Goal: Check status

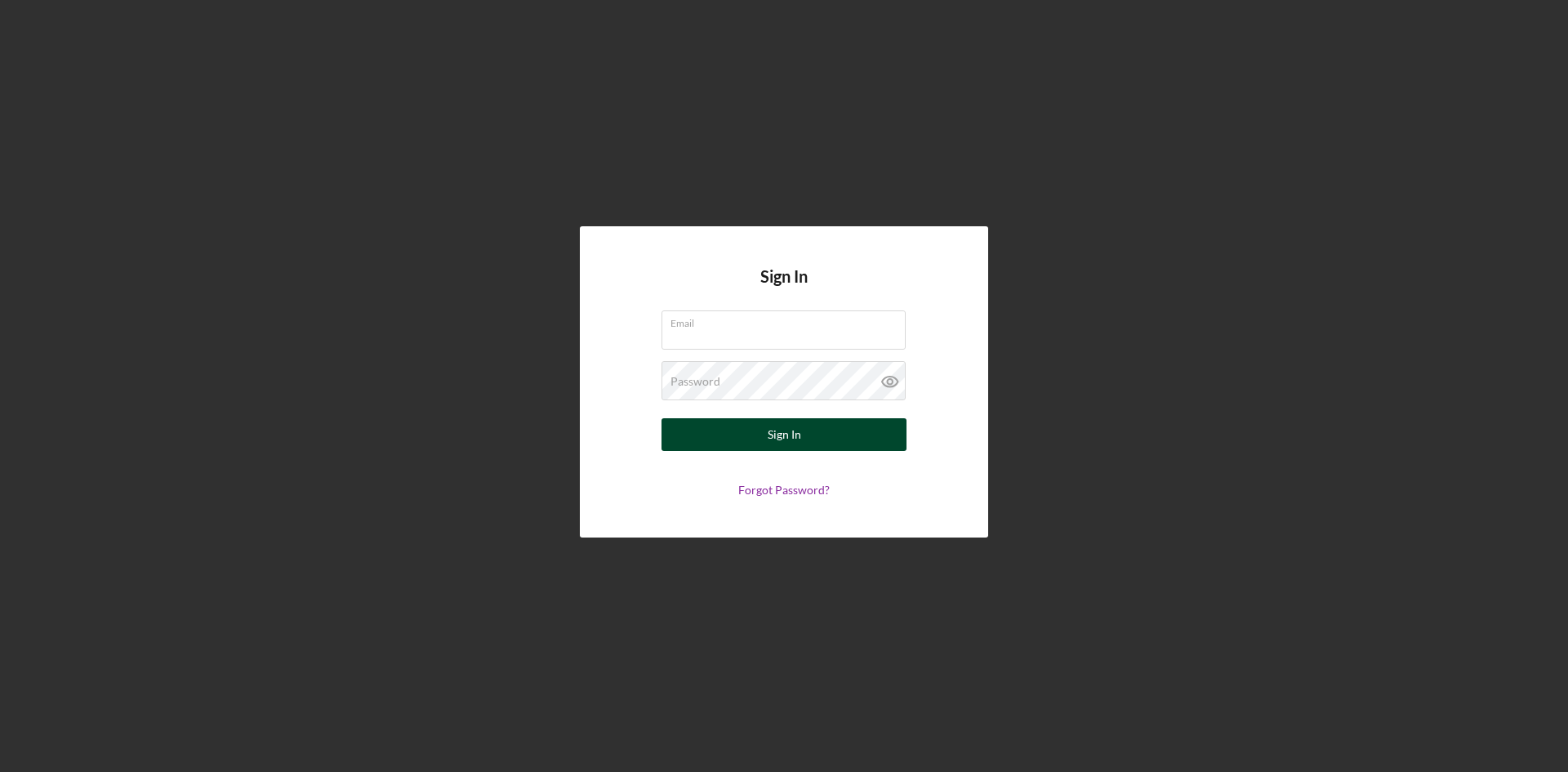
type input "[EMAIL_ADDRESS][DOMAIN_NAME]"
click at [715, 421] on button "Sign In" at bounding box center [784, 434] width 245 height 33
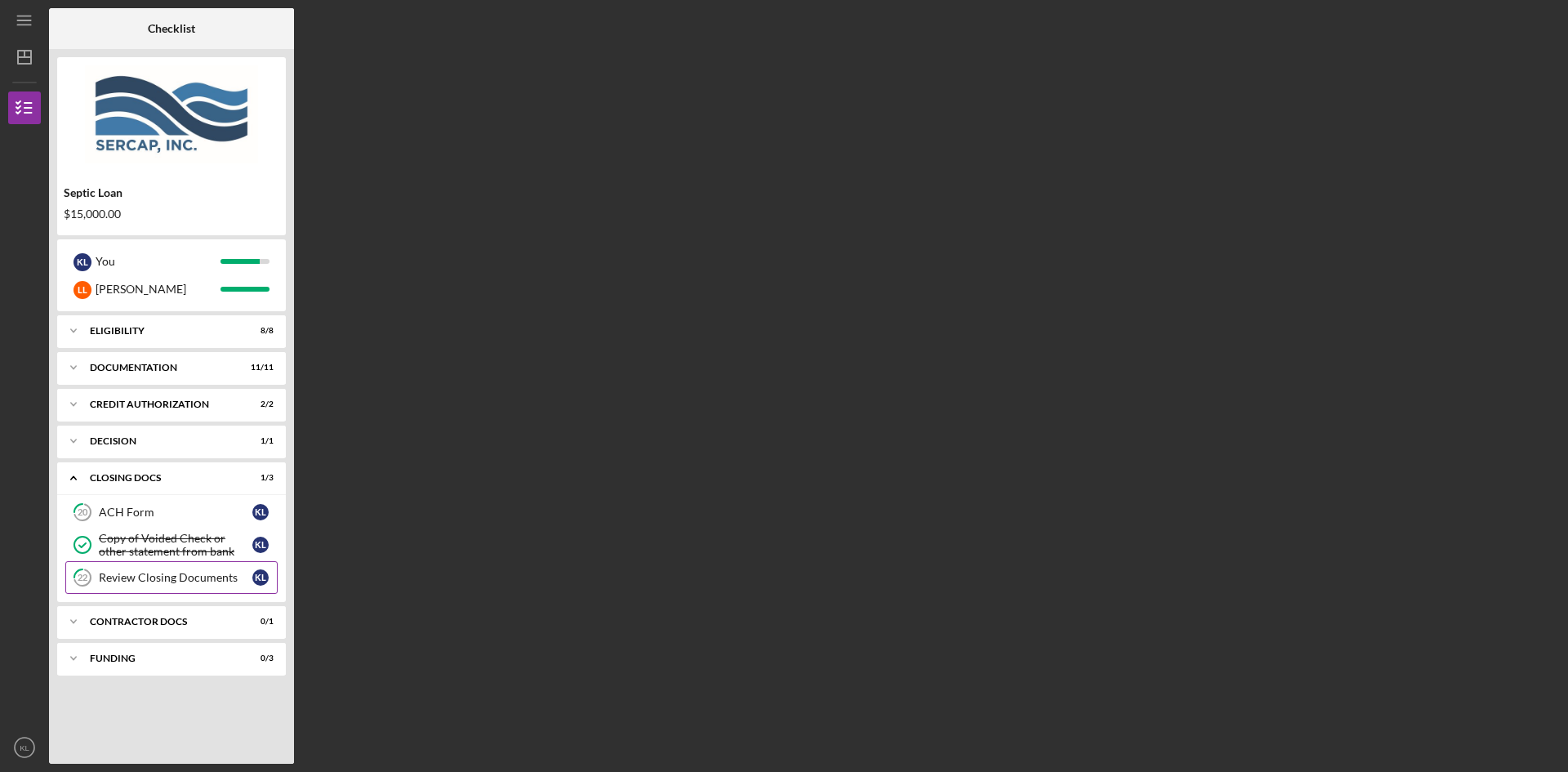
click at [148, 583] on div "Review Closing Documents" at bounding box center [175, 577] width 154 height 13
